Goal: Task Accomplishment & Management: Manage account settings

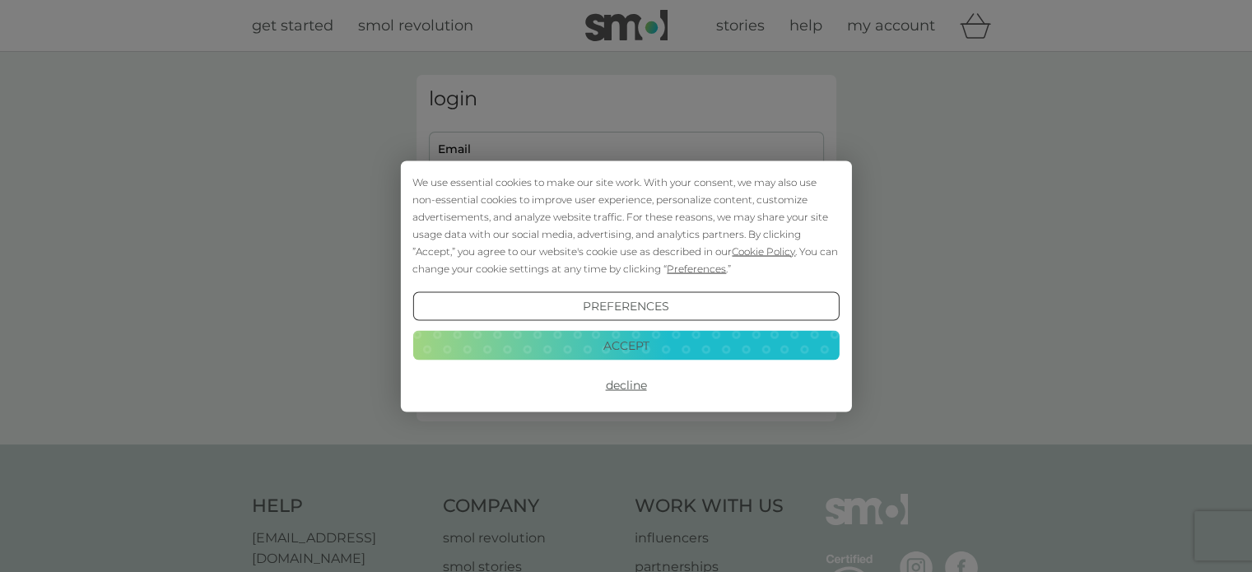
click at [591, 348] on button "Accept" at bounding box center [625, 346] width 426 height 30
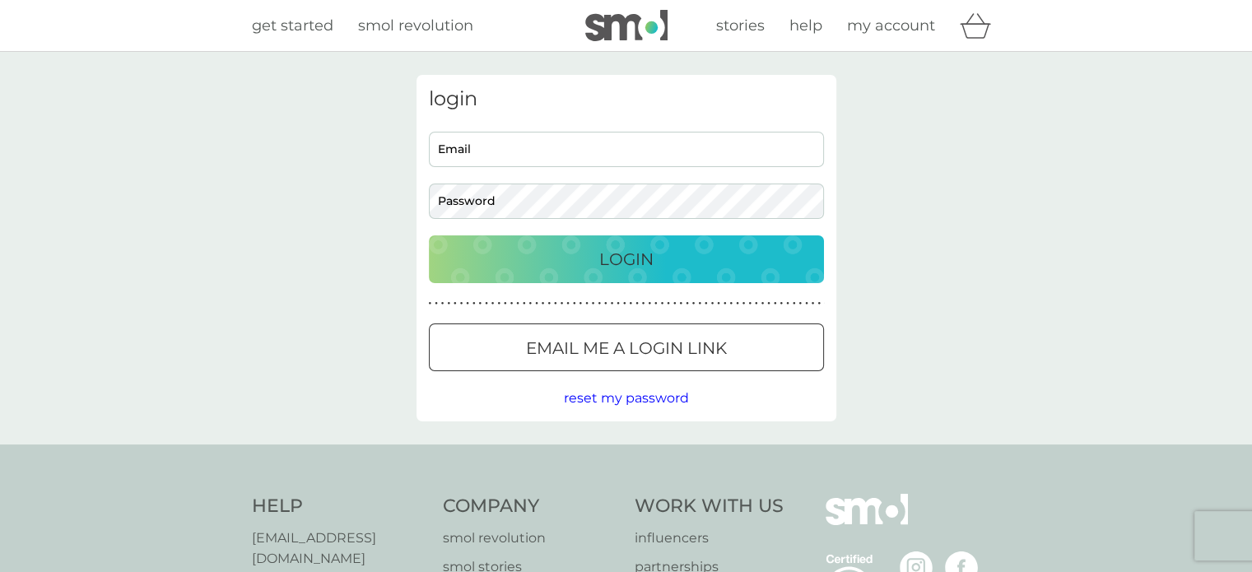
click at [577, 154] on input "Email" at bounding box center [626, 149] width 395 height 35
type input "isobel.h.hirst@gmail.com"
click at [561, 333] on button "Email me a login link" at bounding box center [626, 348] width 395 height 48
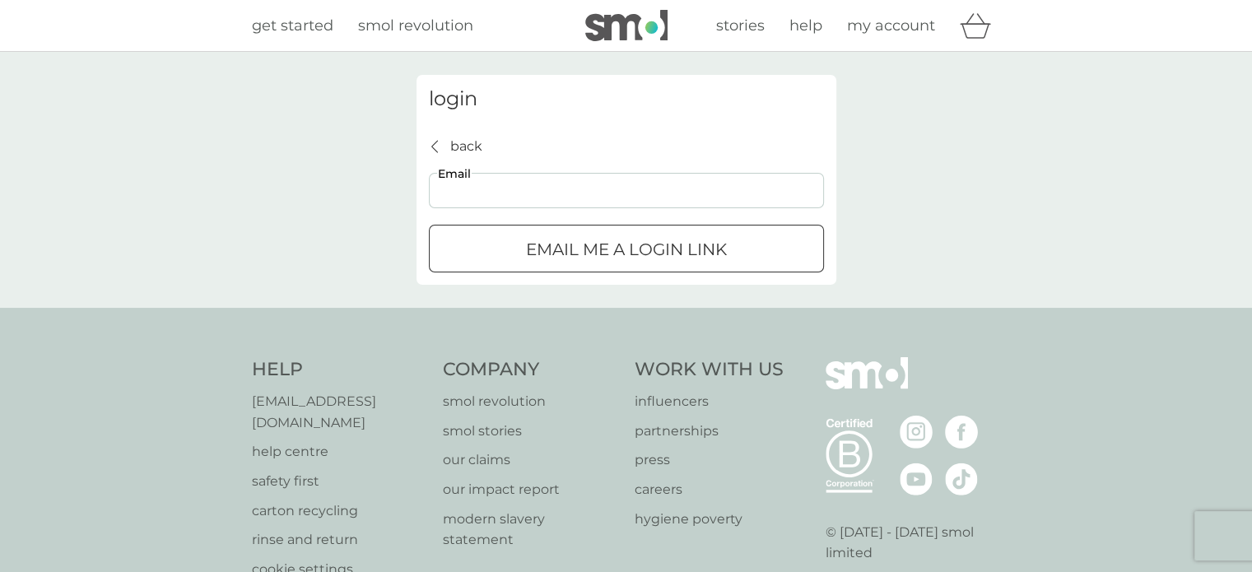
click at [553, 203] on input "Email" at bounding box center [626, 190] width 395 height 35
type input "isobel.h.hirst@gmail.com"
click at [536, 243] on p "Email me a login link" at bounding box center [626, 249] width 201 height 26
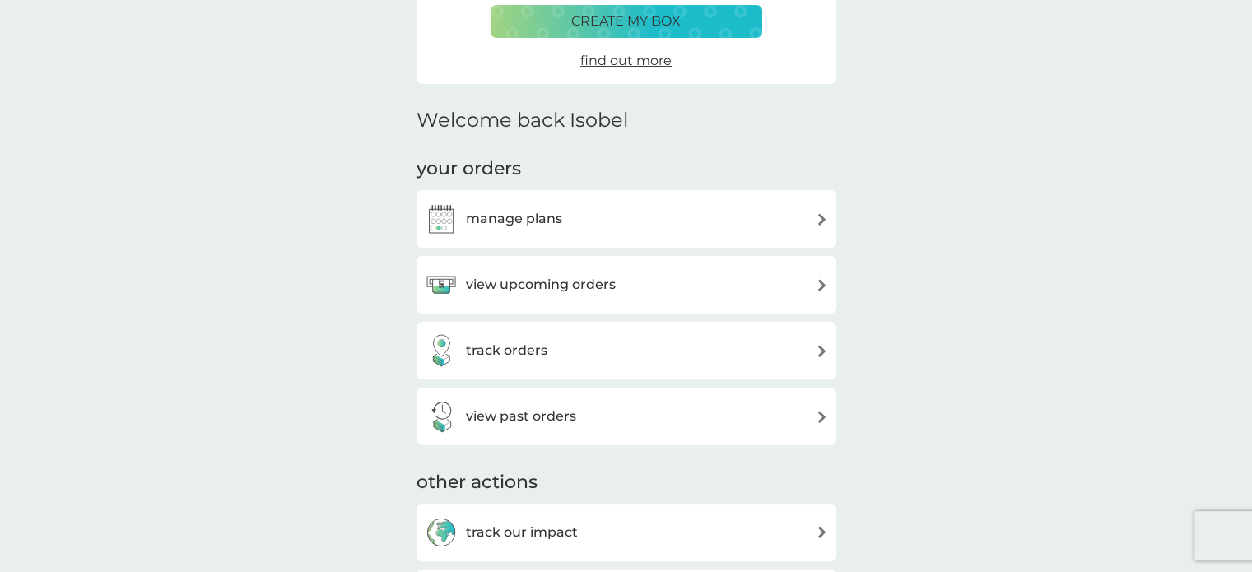
scroll to position [387, 0]
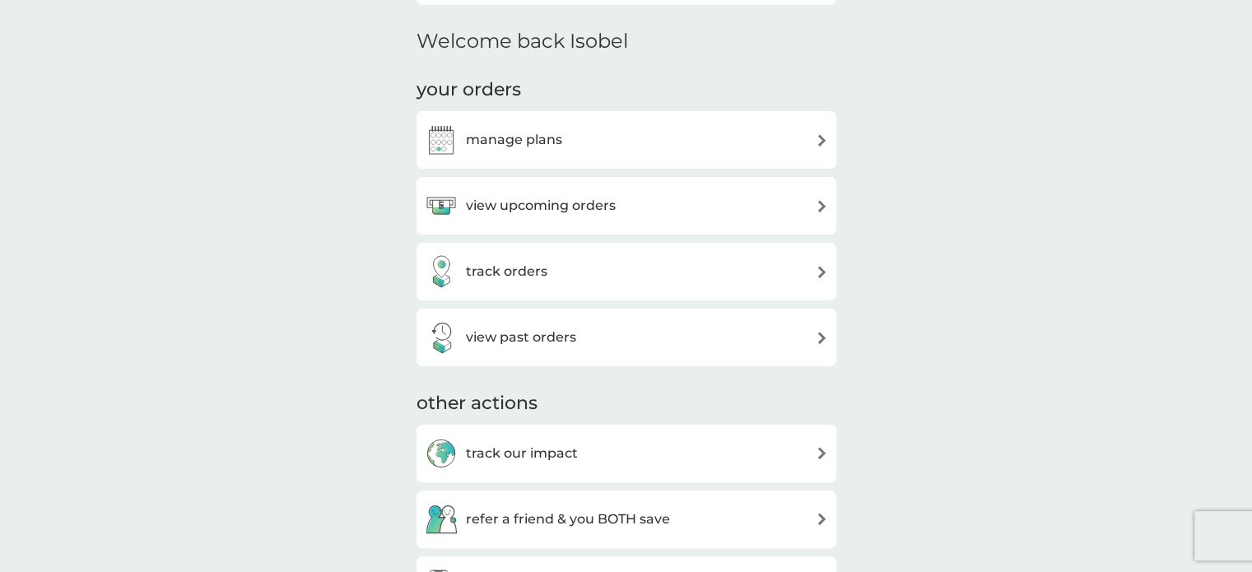
click at [777, 198] on div "view upcoming orders" at bounding box center [626, 205] width 403 height 33
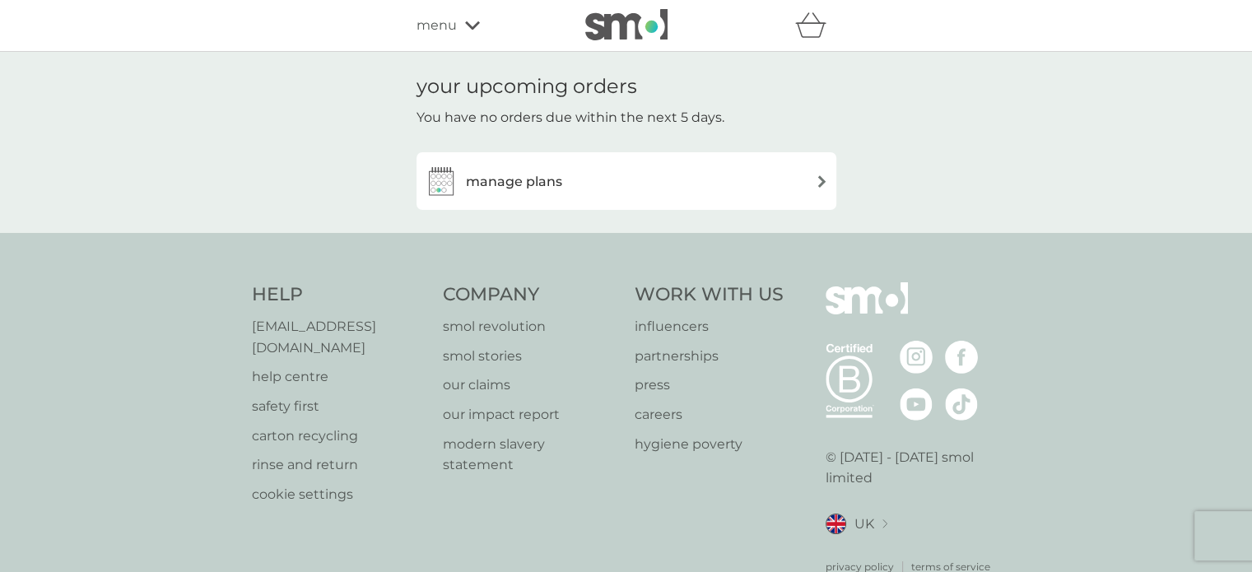
click at [790, 186] on div "manage plans" at bounding box center [626, 181] width 403 height 33
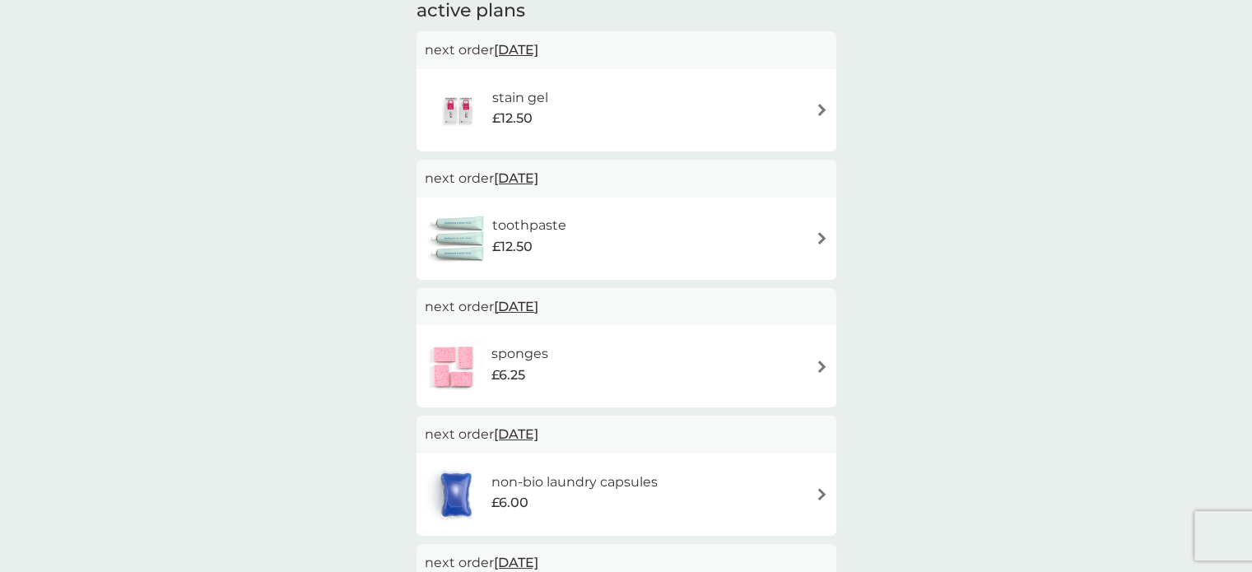
scroll to position [295, 0]
click at [762, 247] on div "toothpaste £12.50" at bounding box center [626, 240] width 403 height 58
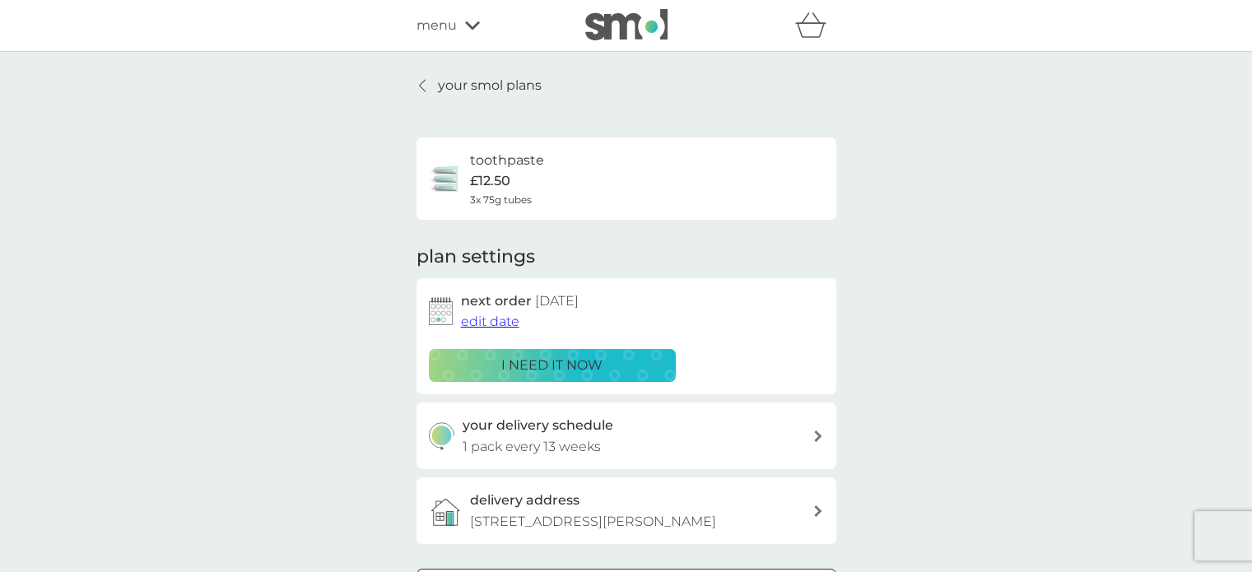
click at [589, 363] on p "i need it now" at bounding box center [551, 365] width 101 height 21
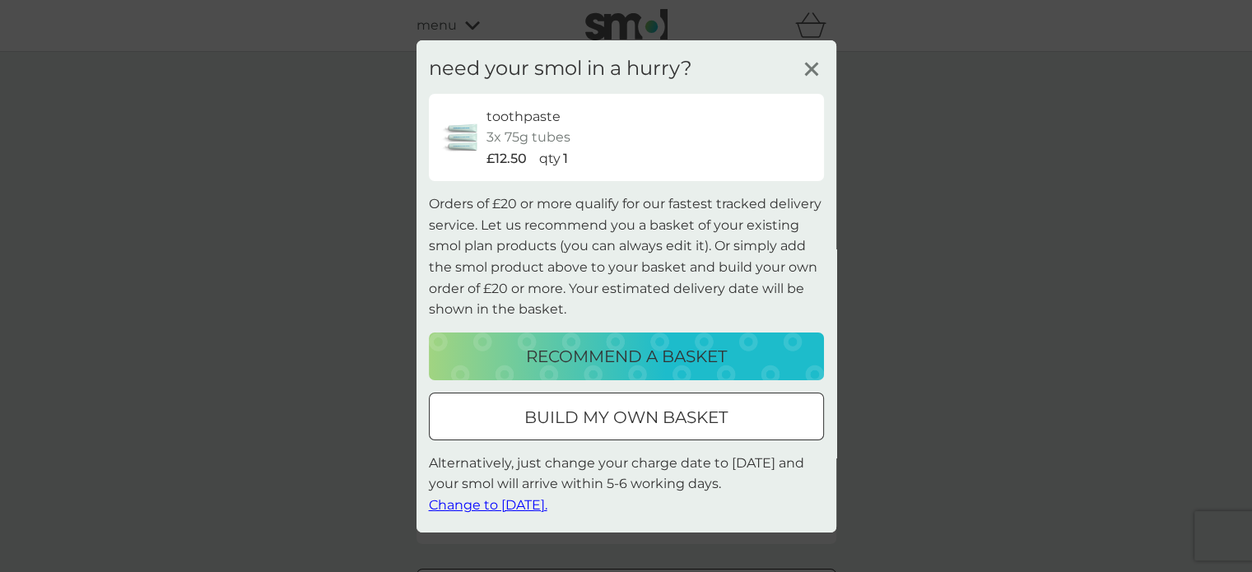
click at [603, 428] on p "build my own basket" at bounding box center [625, 417] width 203 height 26
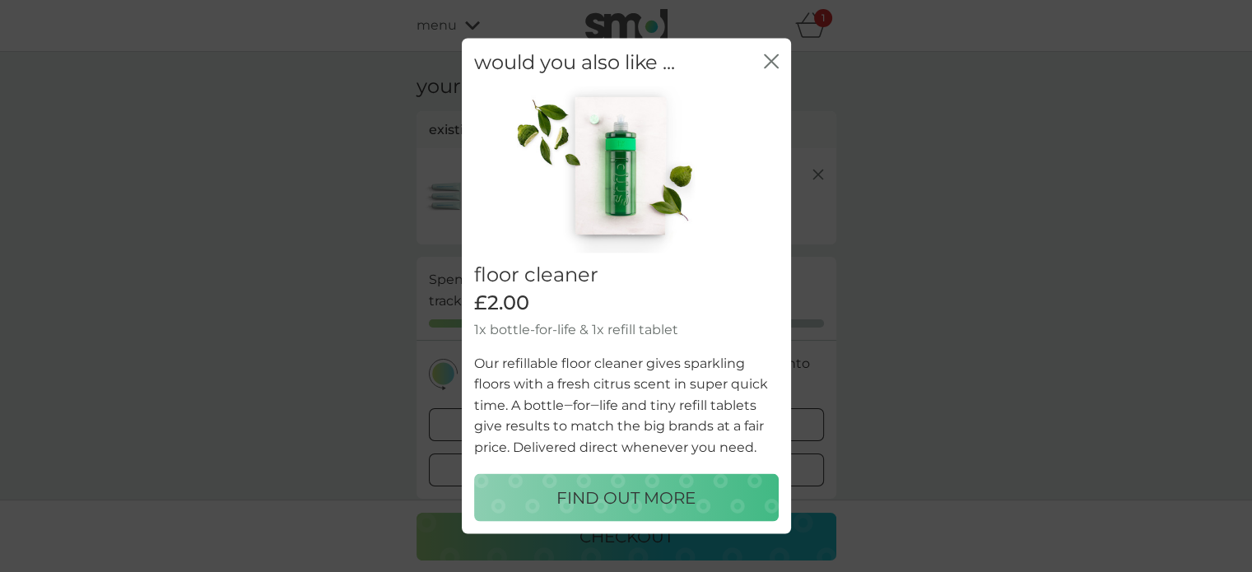
click at [770, 65] on icon "close" at bounding box center [771, 61] width 15 height 15
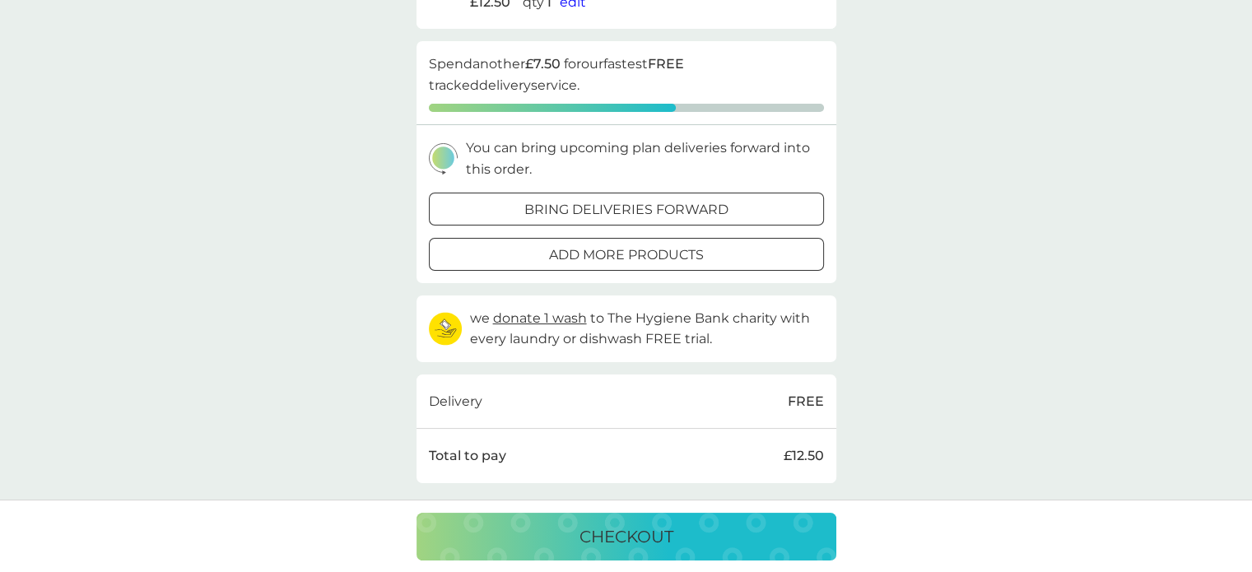
scroll to position [235, 0]
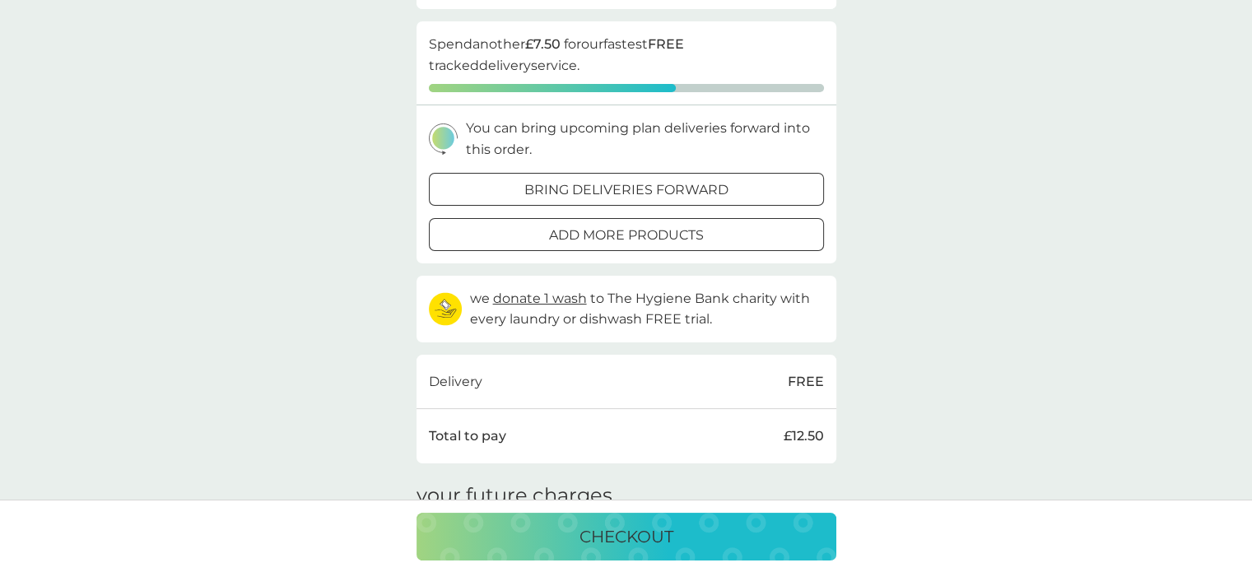
click at [710, 190] on p "bring deliveries forward" at bounding box center [626, 189] width 204 height 21
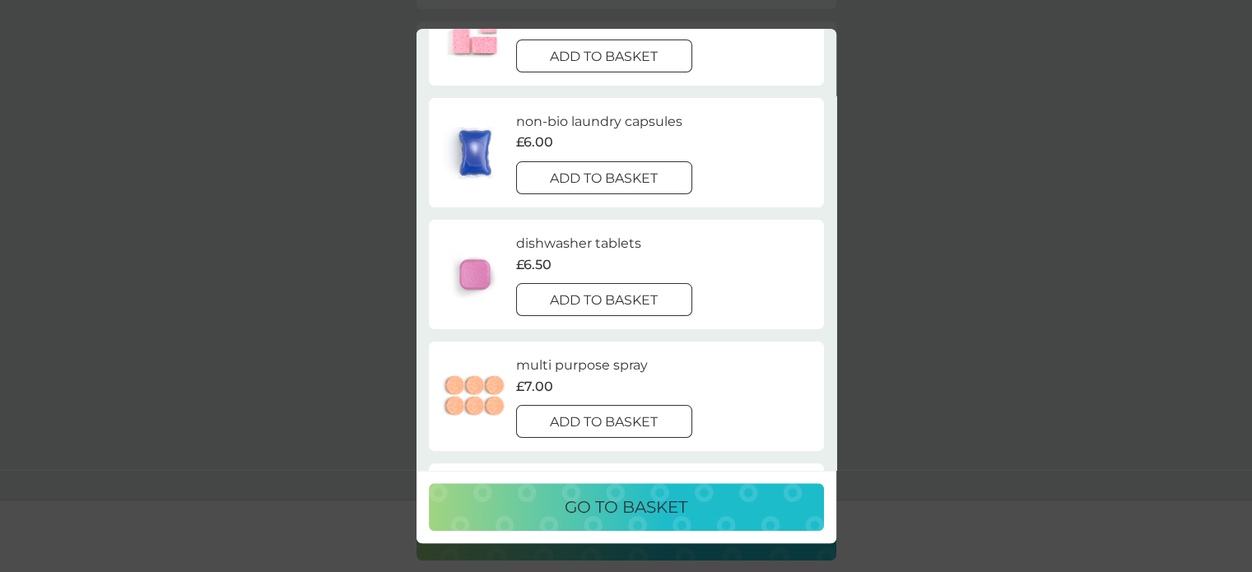
scroll to position [352, 0]
click at [664, 179] on div "add to basket" at bounding box center [604, 177] width 175 height 21
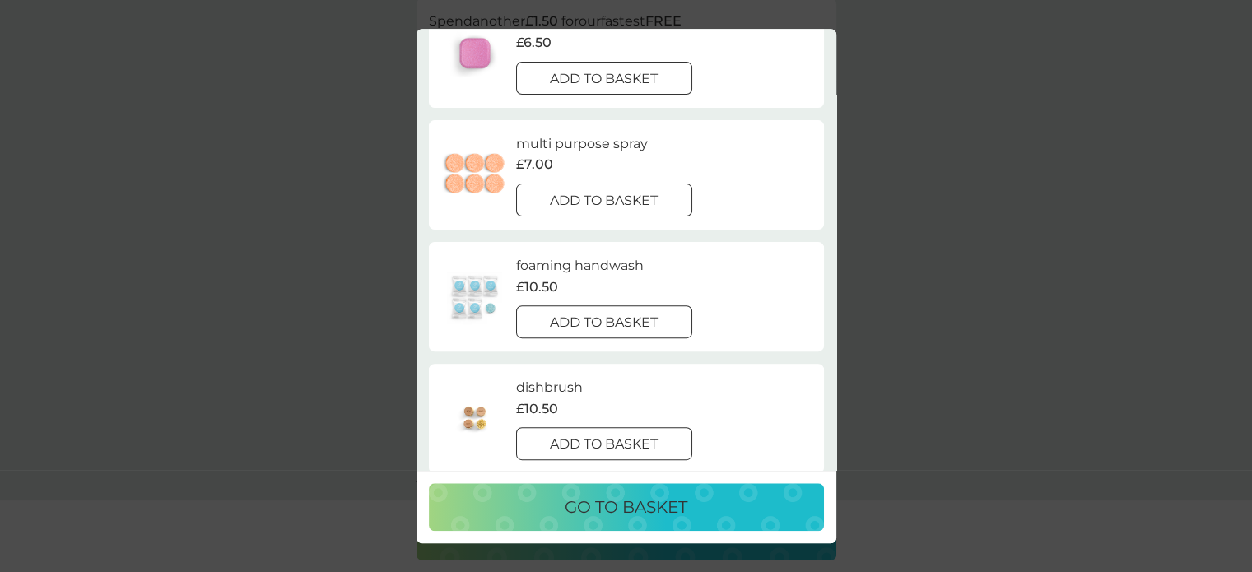
scroll to position [566, 0]
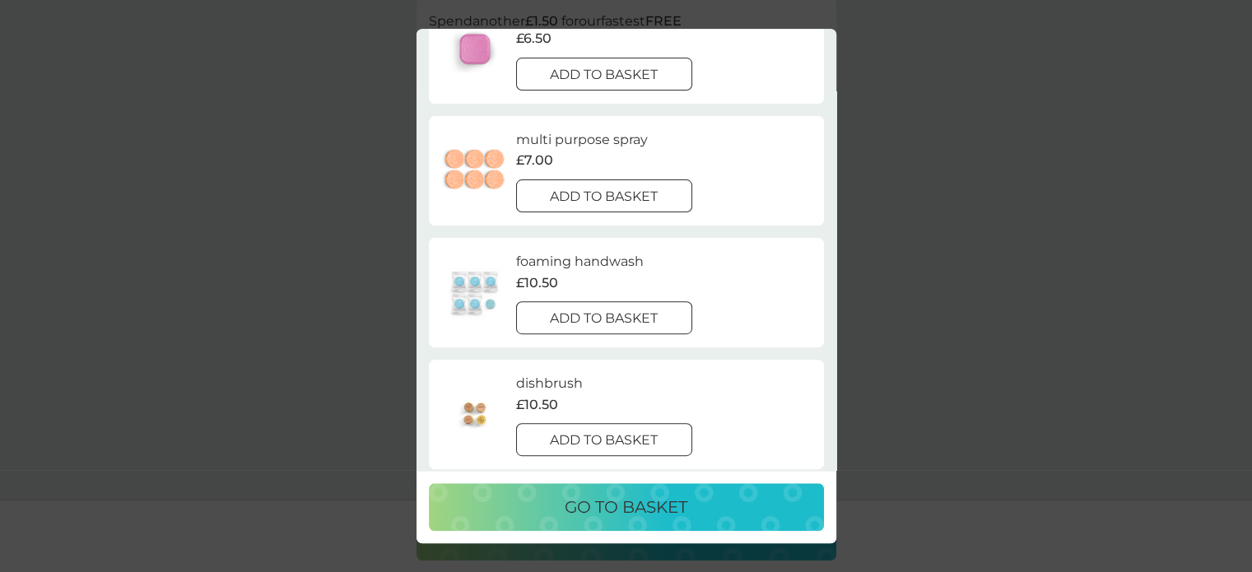
click at [601, 320] on div at bounding box center [604, 318] width 59 height 17
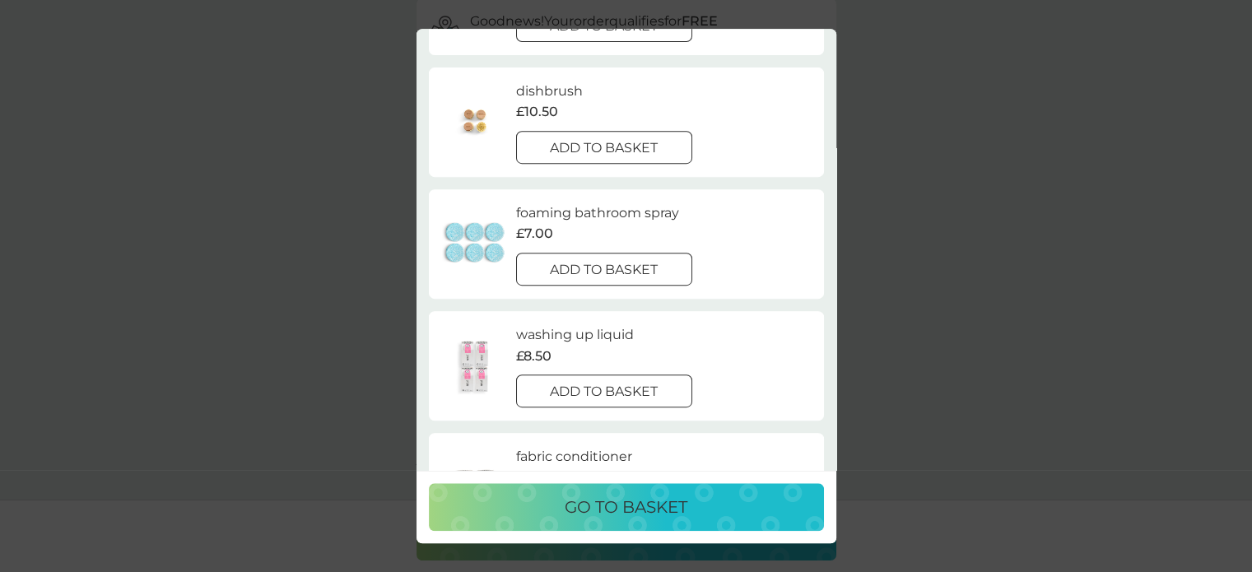
scroll to position [843, 0]
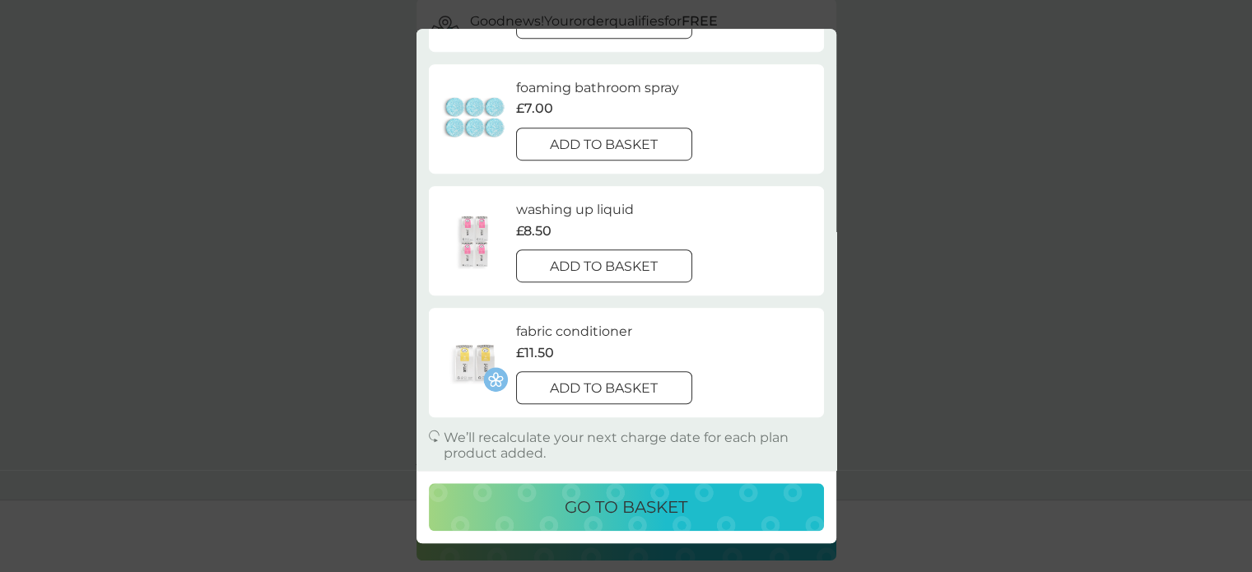
click at [633, 509] on p "go to basket" at bounding box center [626, 507] width 123 height 26
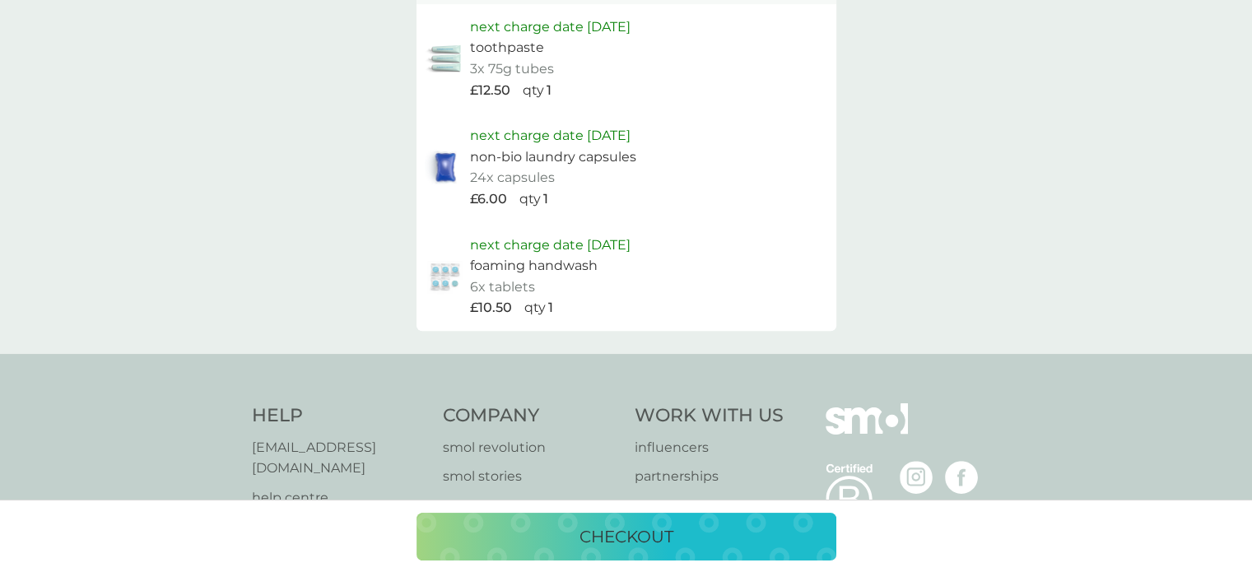
scroll to position [965, 0]
click at [617, 539] on p "checkout" at bounding box center [627, 537] width 94 height 26
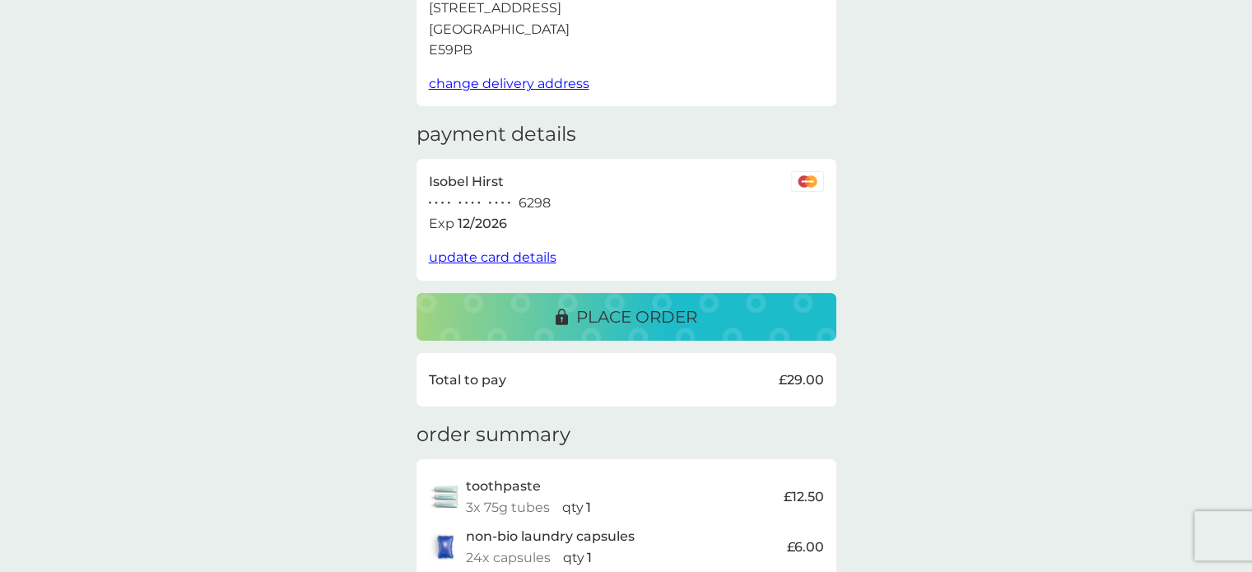
scroll to position [227, 0]
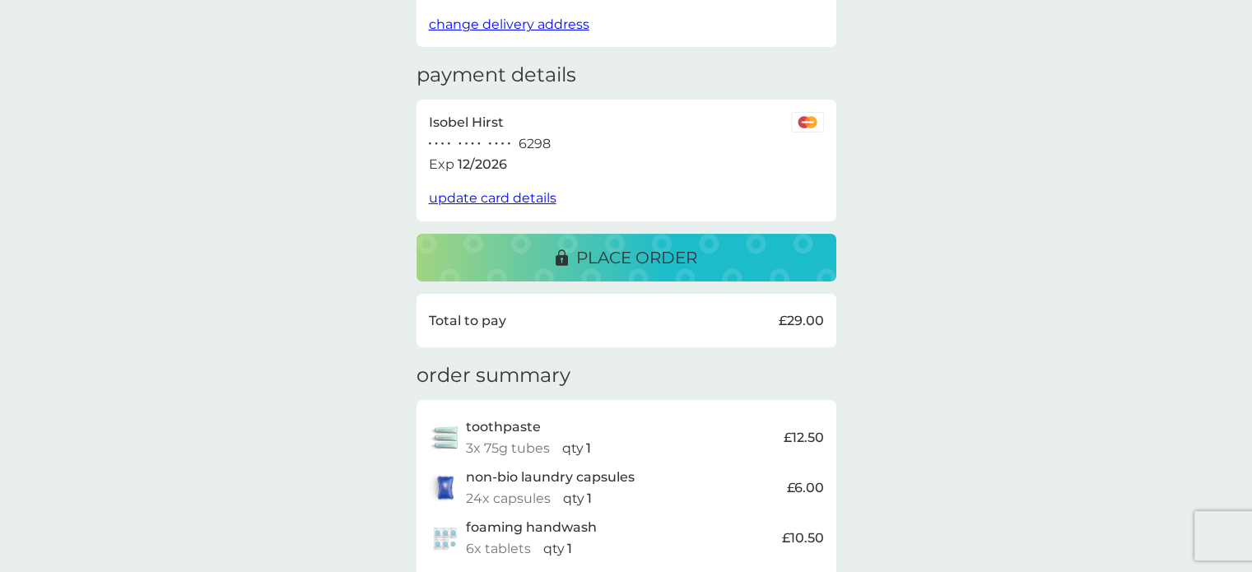
click at [671, 271] on button "place order" at bounding box center [627, 258] width 420 height 48
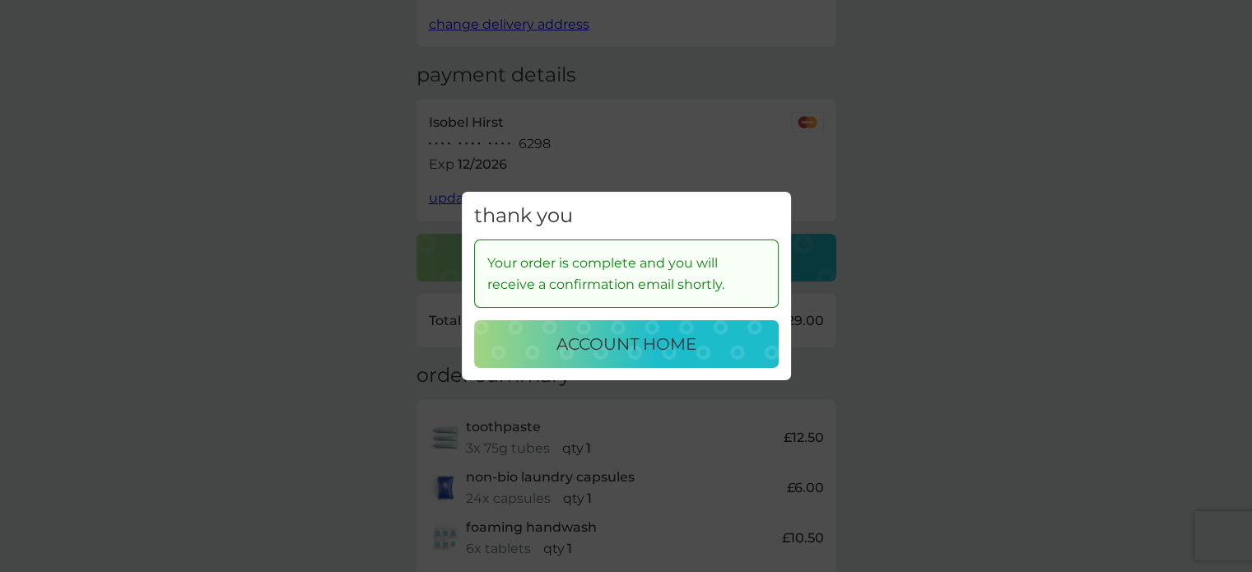
click at [624, 348] on p "account home" at bounding box center [627, 344] width 140 height 26
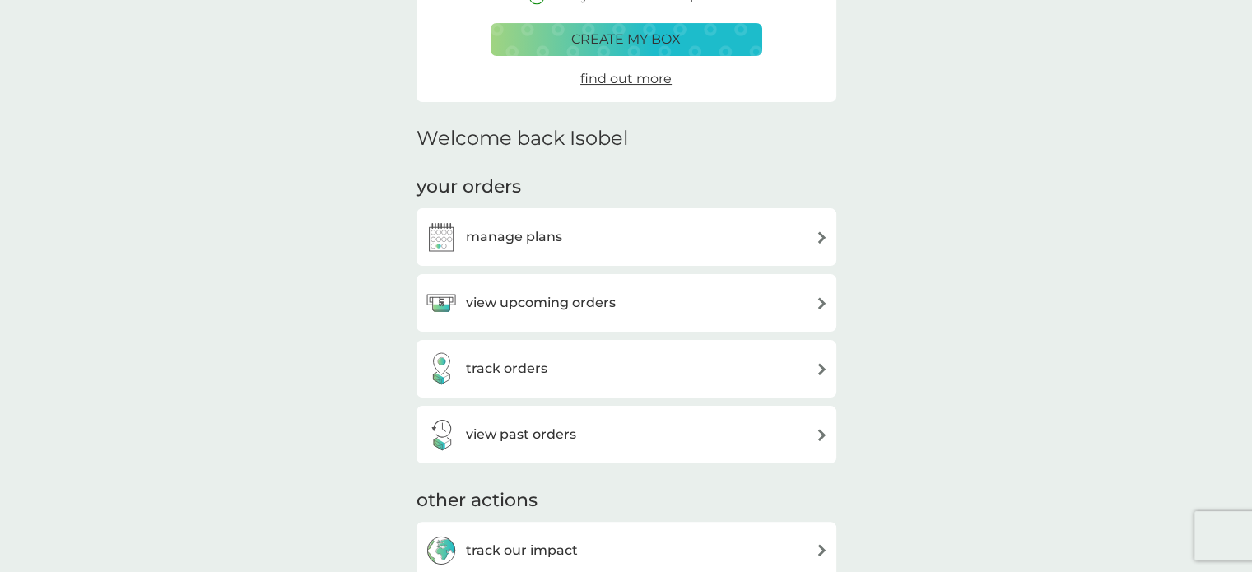
scroll to position [293, 0]
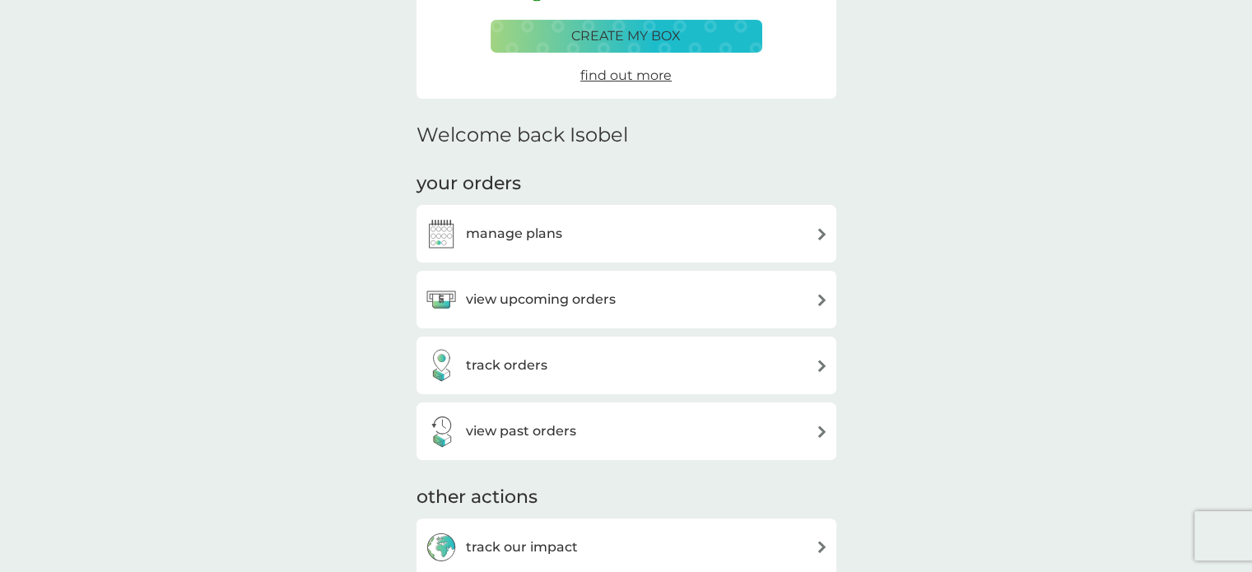
click at [631, 227] on div "manage plans" at bounding box center [626, 233] width 403 height 33
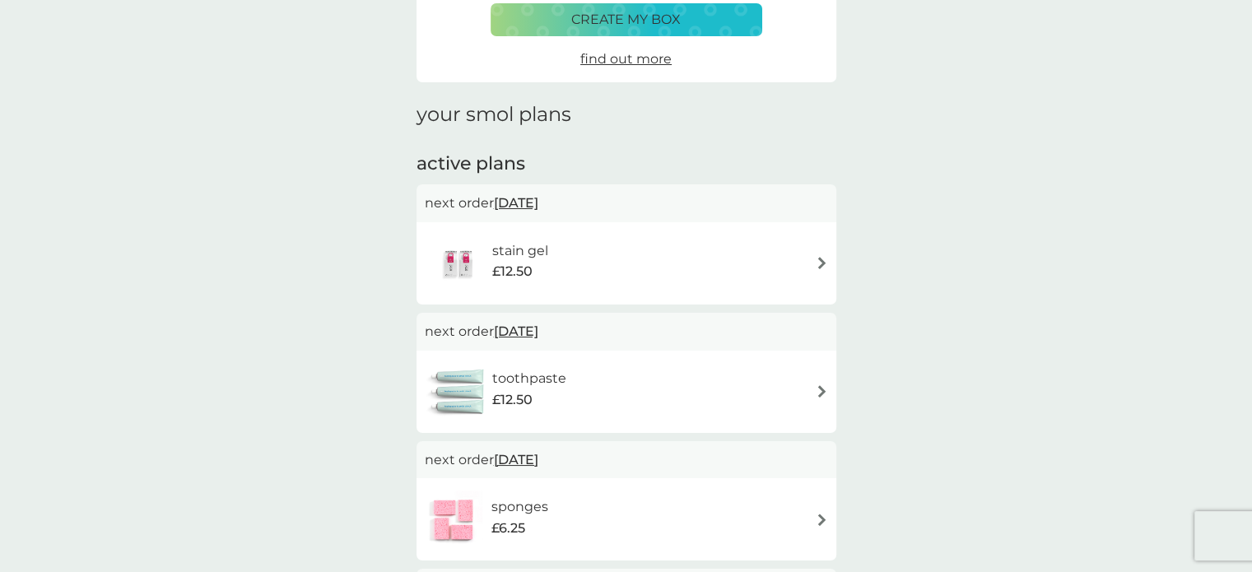
scroll to position [147, 0]
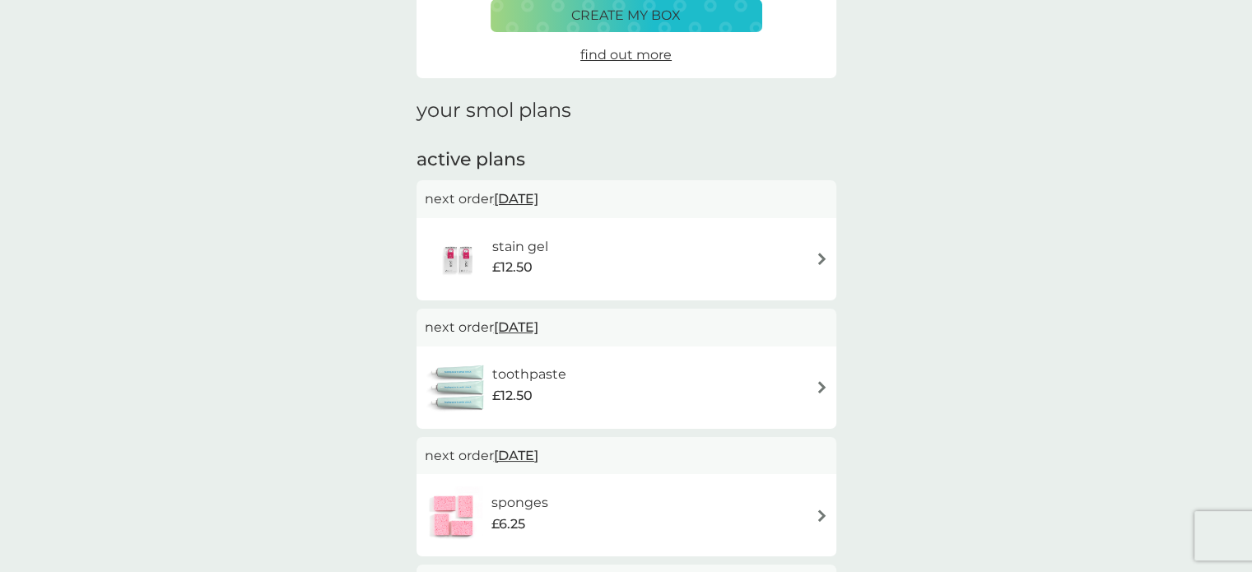
click at [790, 256] on div "stain gel £12.50" at bounding box center [626, 260] width 403 height 58
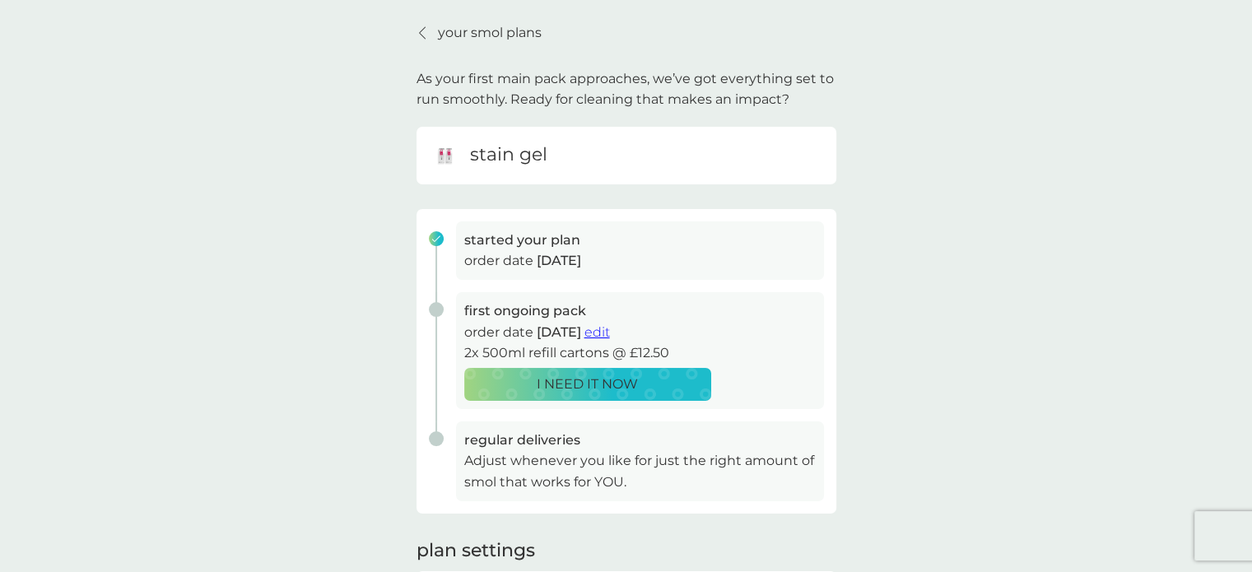
scroll to position [56, 0]
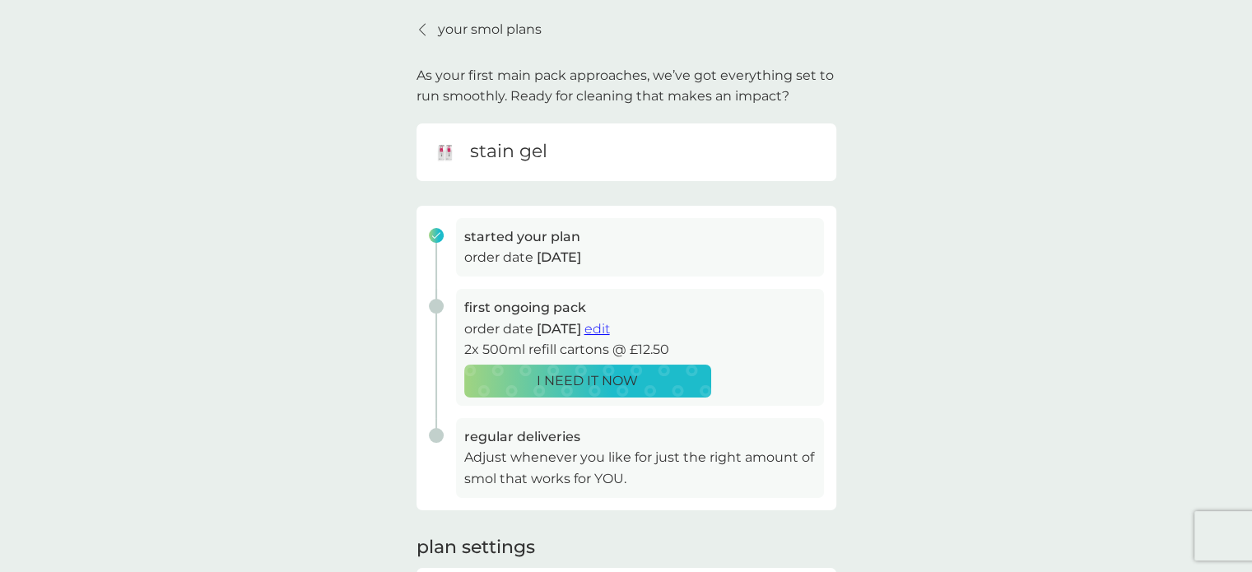
click at [610, 332] on span "edit" at bounding box center [598, 329] width 26 height 16
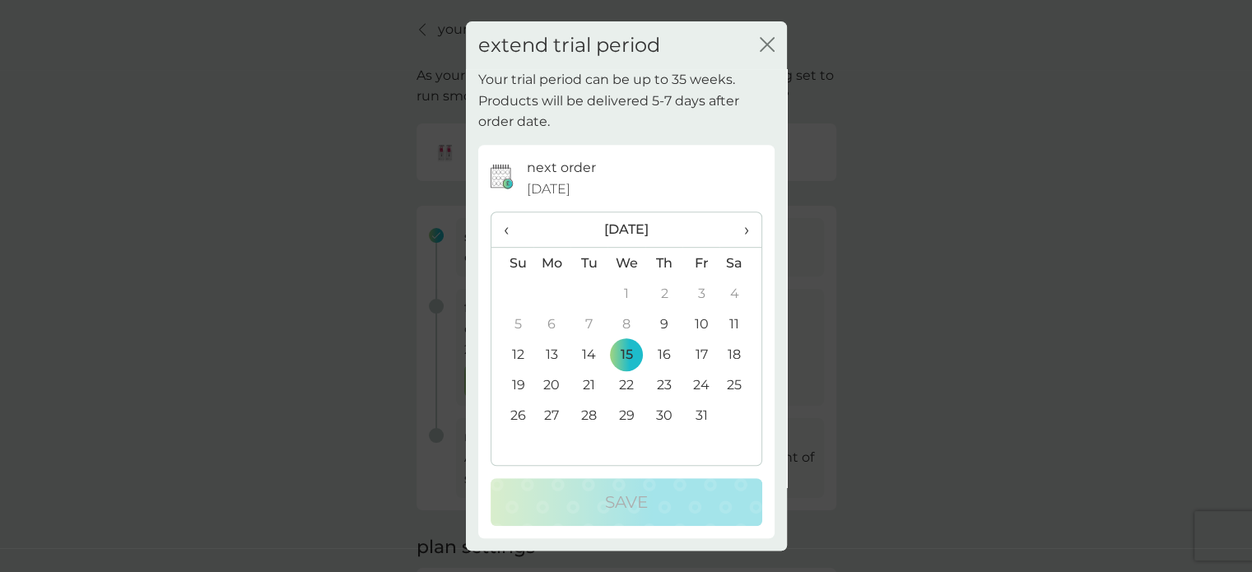
click at [744, 228] on span "›" at bounding box center [740, 229] width 16 height 35
click at [518, 445] on td "30" at bounding box center [513, 446] width 42 height 30
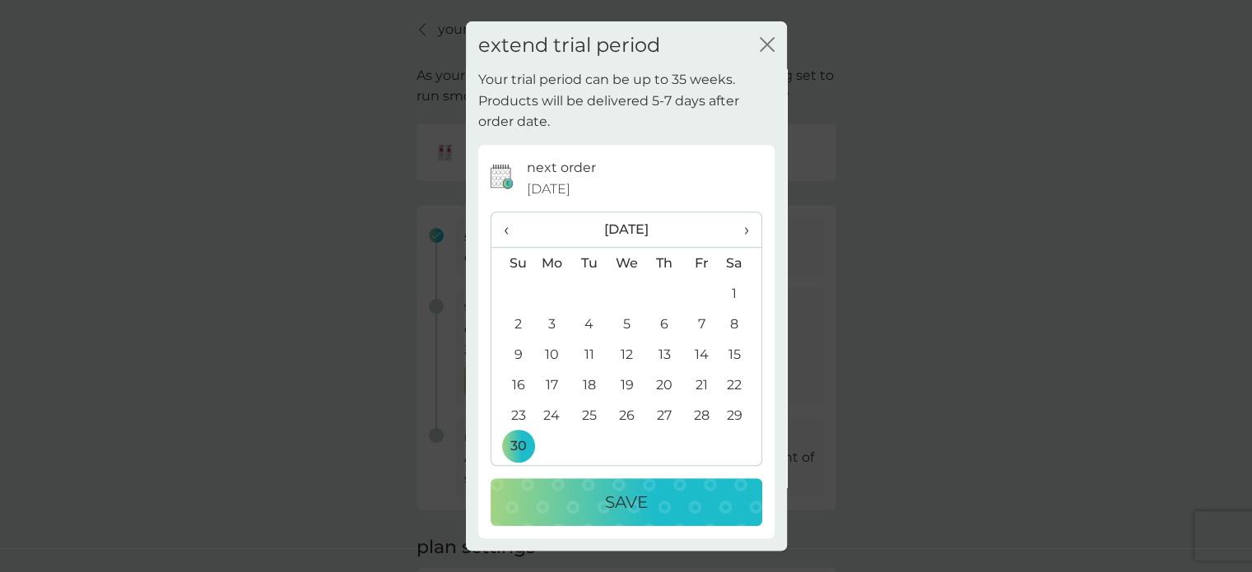
click at [575, 496] on div "Save" at bounding box center [626, 502] width 239 height 26
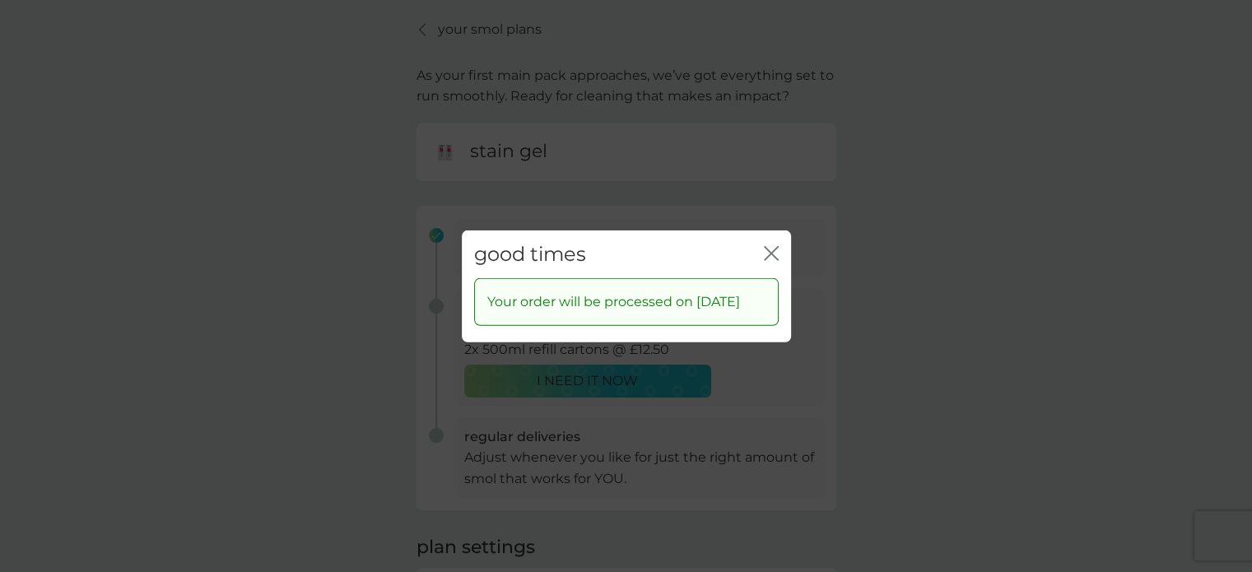
click at [774, 246] on icon "close" at bounding box center [774, 252] width 7 height 13
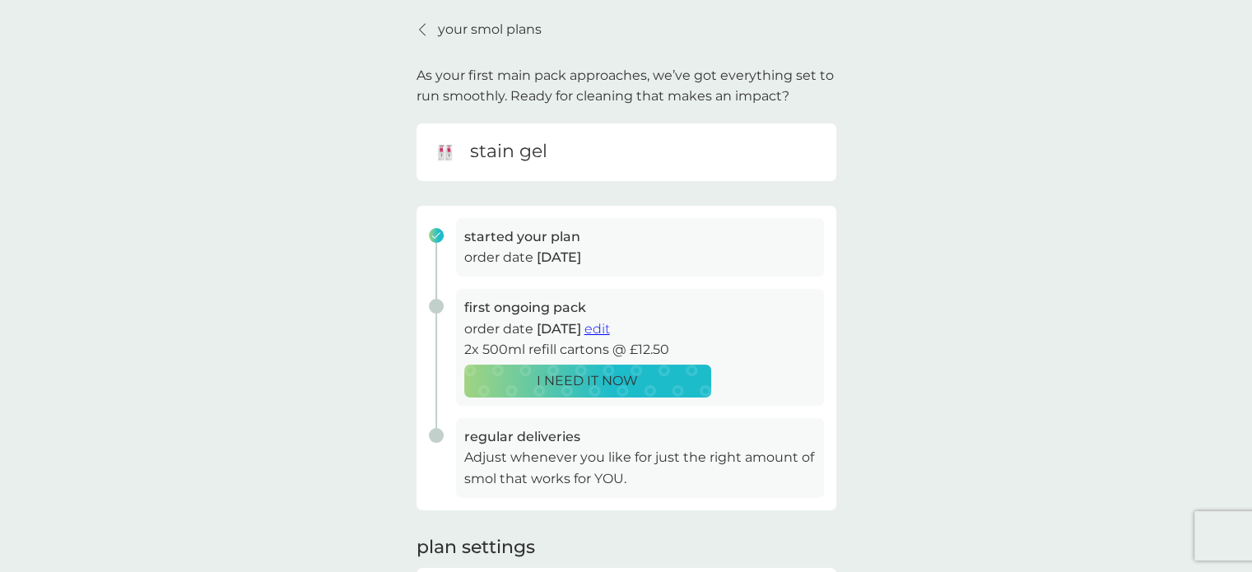
click at [419, 32] on icon at bounding box center [422, 29] width 7 height 13
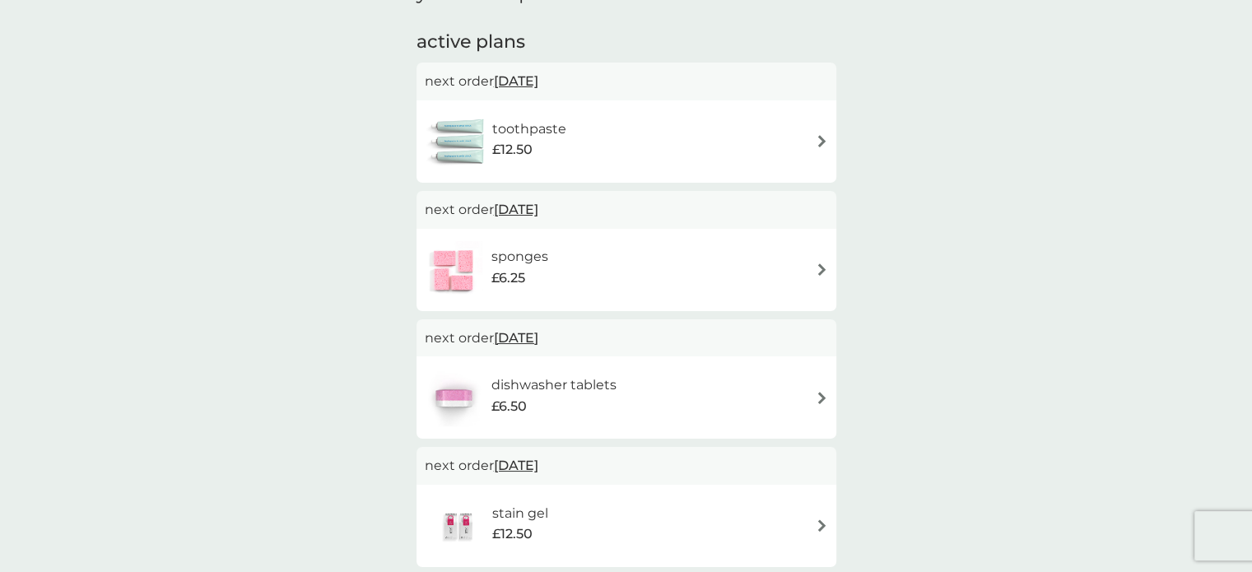
scroll to position [265, 0]
click at [672, 287] on div "sponges £6.25" at bounding box center [626, 269] width 403 height 58
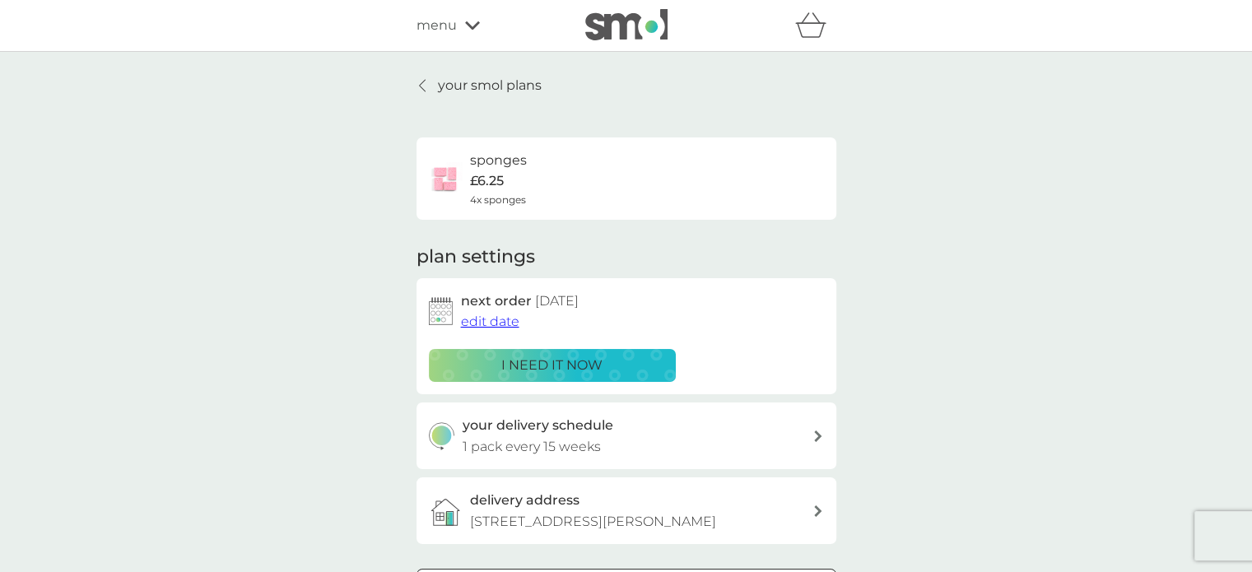
click at [496, 324] on span "edit date" at bounding box center [490, 322] width 58 height 16
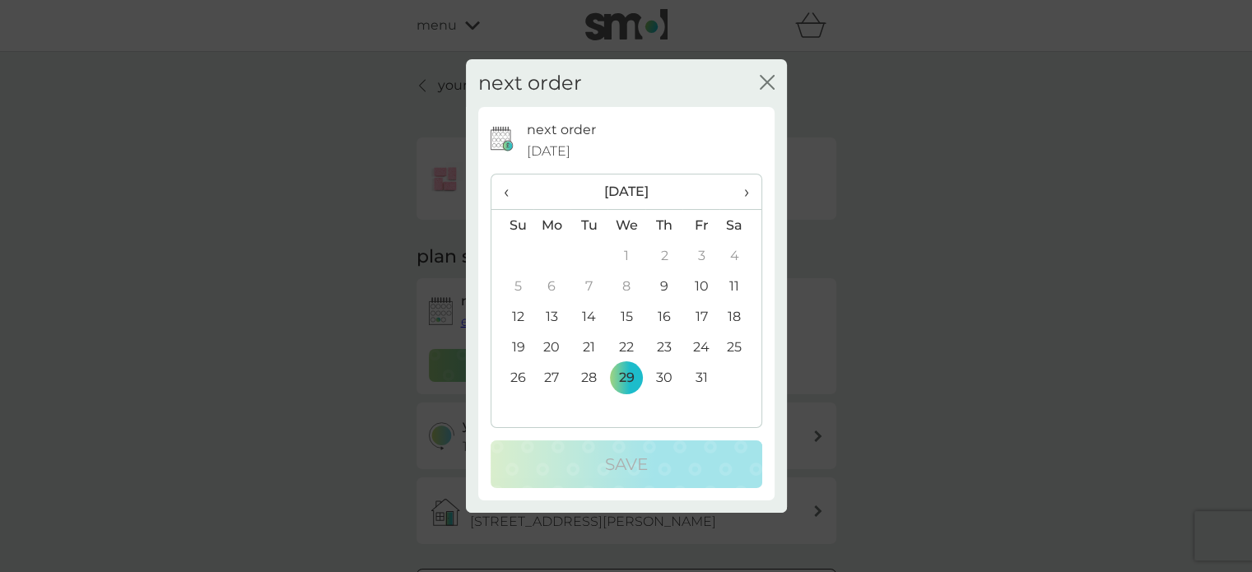
click at [748, 193] on th "›" at bounding box center [740, 192] width 41 height 35
click at [665, 253] on td "1" at bounding box center [663, 255] width 37 height 30
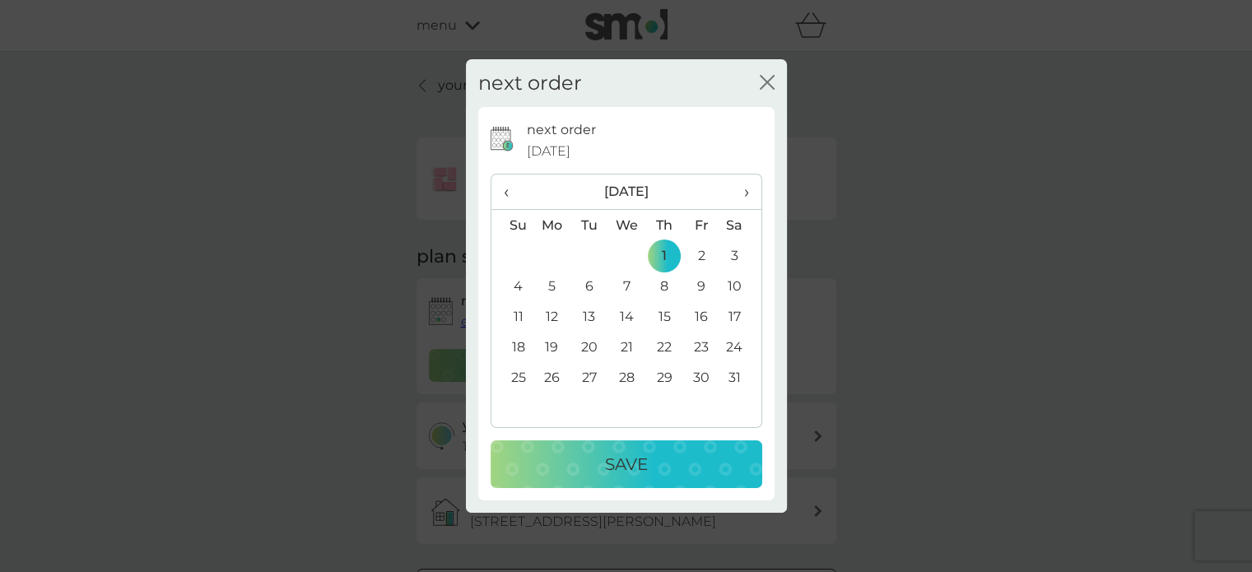
click at [575, 447] on button "Save" at bounding box center [627, 464] width 272 height 48
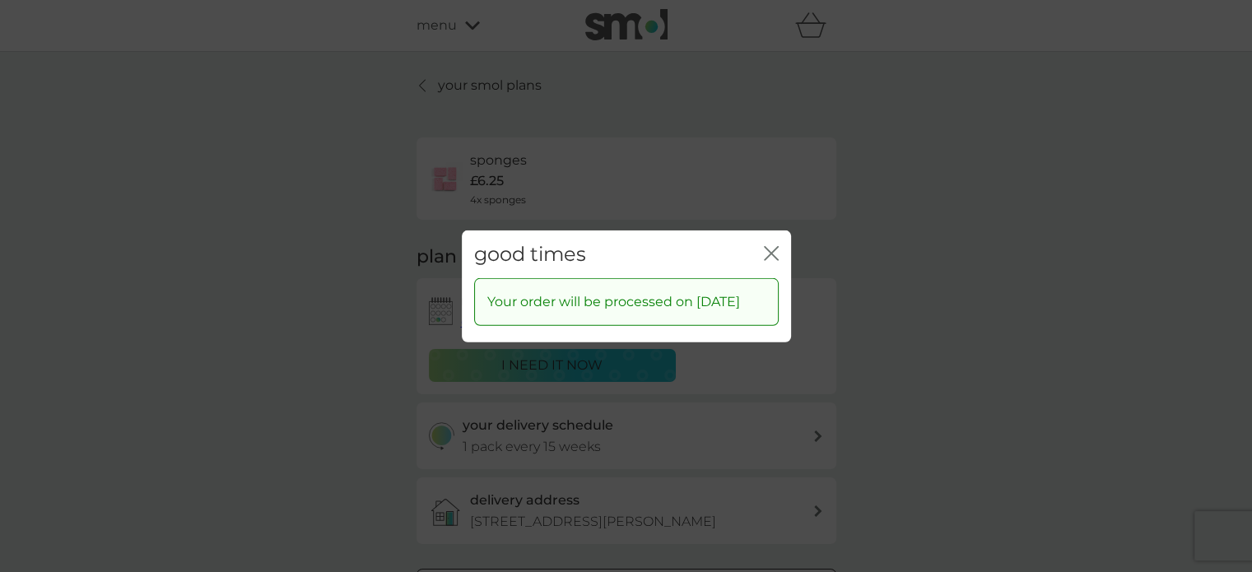
click at [765, 247] on icon "close" at bounding box center [768, 252] width 7 height 13
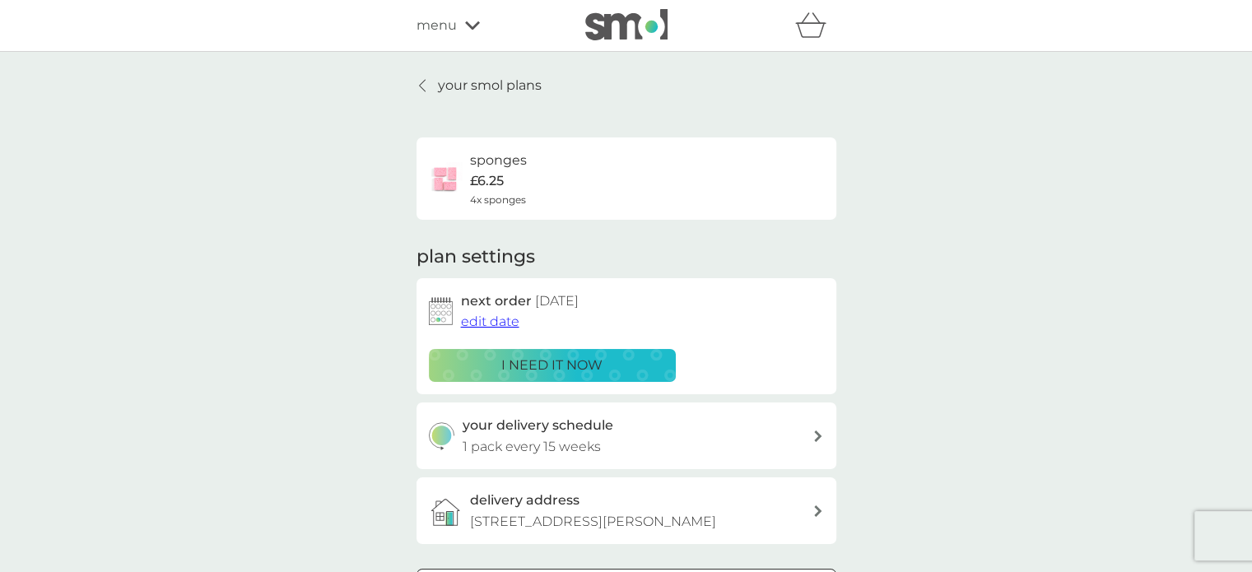
click at [429, 88] on link "your smol plans" at bounding box center [479, 85] width 125 height 21
